Goal: Task Accomplishment & Management: Use online tool/utility

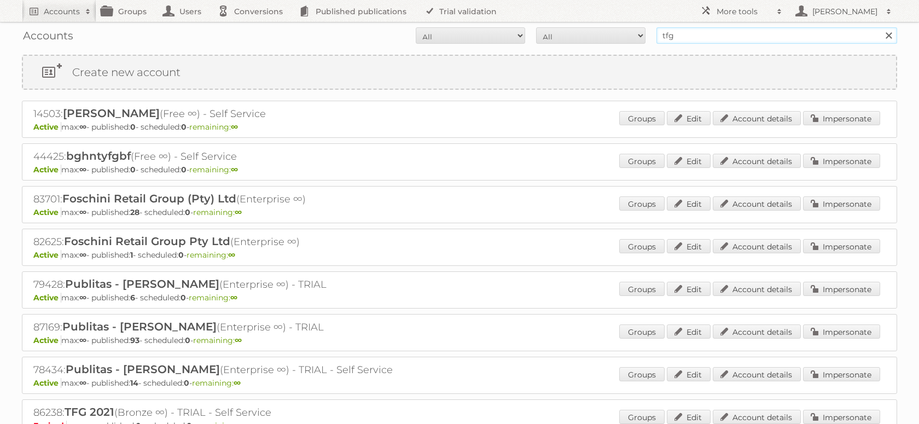
click at [673, 34] on input "tfg" at bounding box center [777, 35] width 241 height 16
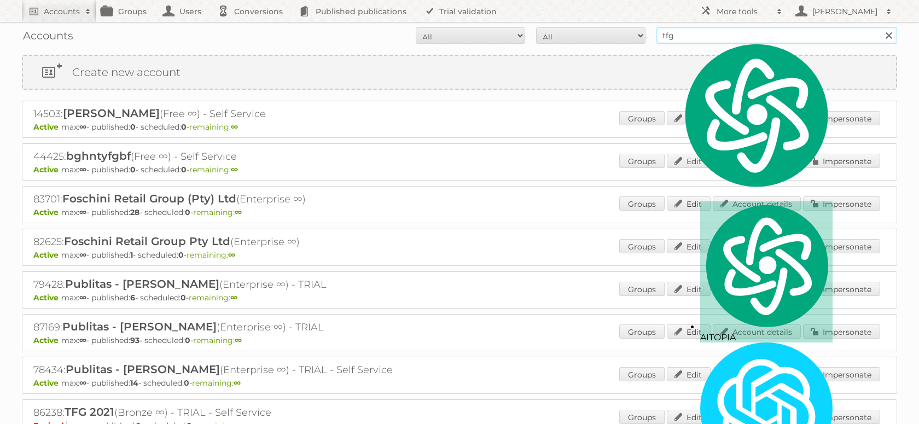
click at [673, 34] on input "tfg" at bounding box center [777, 35] width 241 height 16
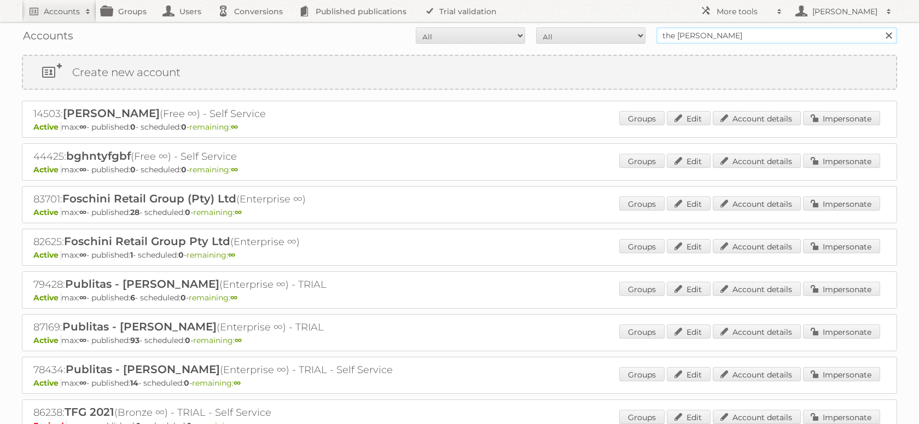
type input "the [PERSON_NAME]"
click at [880, 27] on input "Search" at bounding box center [888, 35] width 16 height 16
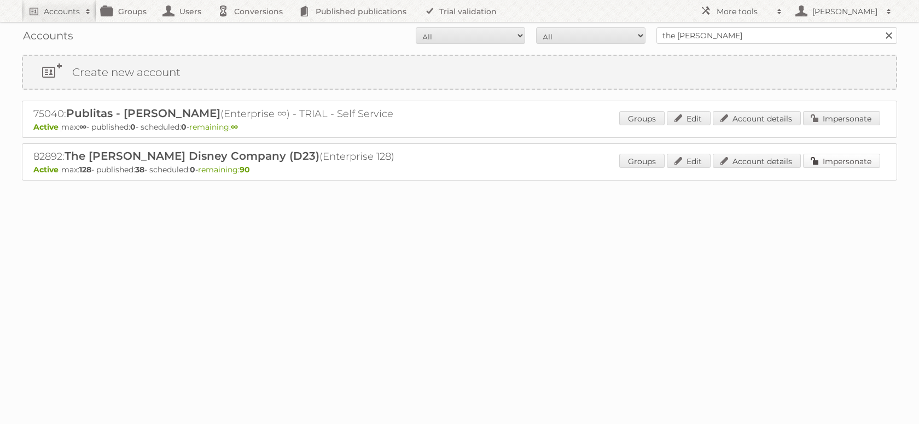
click at [835, 160] on link "Impersonate" at bounding box center [841, 161] width 77 height 14
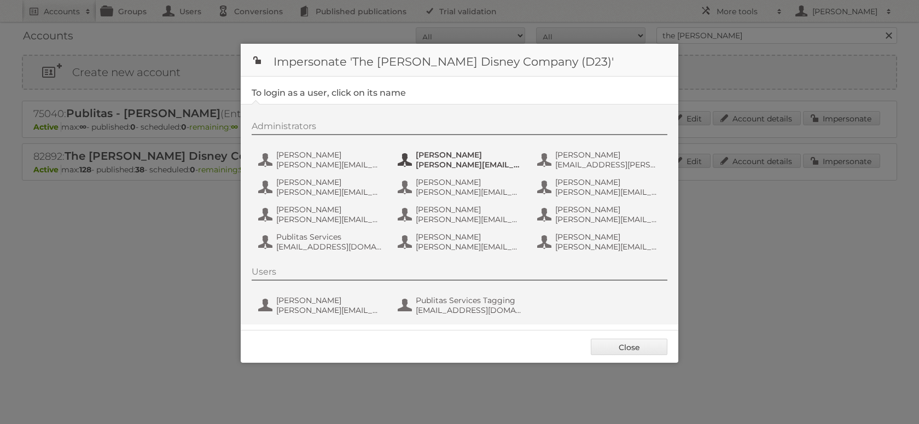
click at [431, 166] on span "[PERSON_NAME][EMAIL_ADDRESS][DOMAIN_NAME]" at bounding box center [469, 165] width 106 height 10
